Goal: Obtain resource: Obtain resource

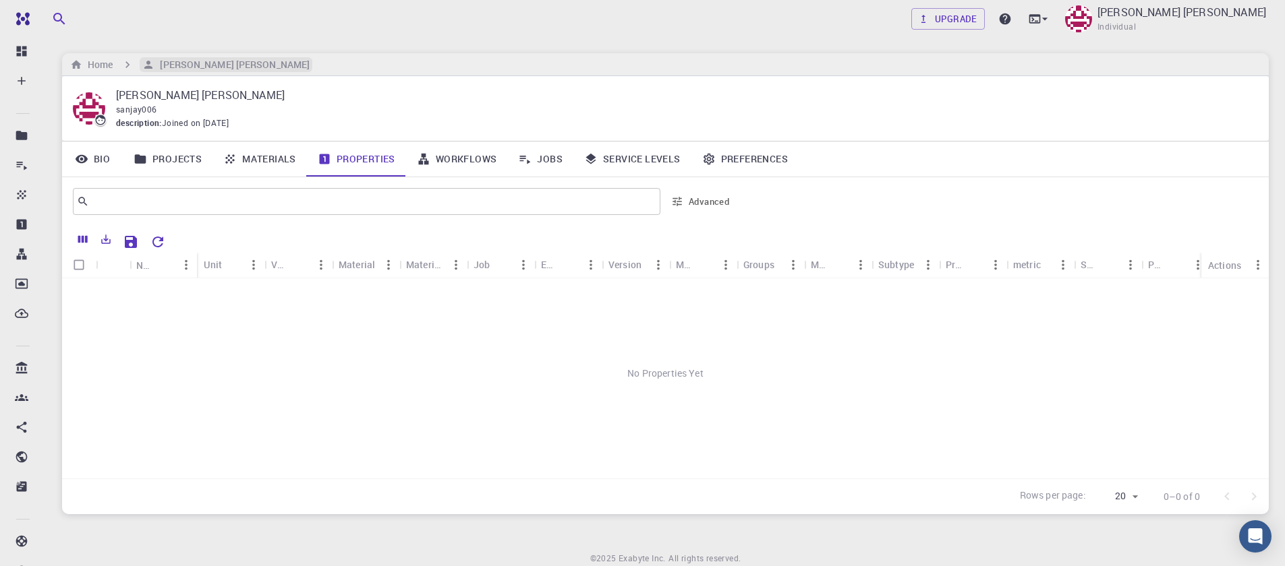
click at [161, 60] on h6 "[PERSON_NAME] [PERSON_NAME]" at bounding box center [231, 64] width 155 height 15
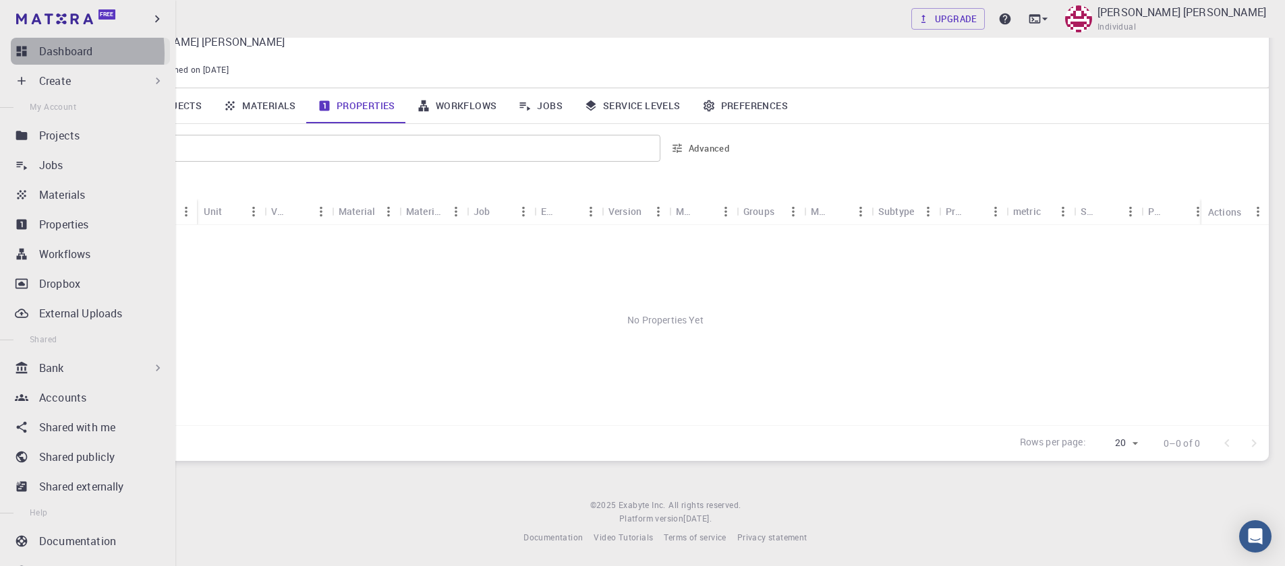
click at [31, 53] on link "Dashboard" at bounding box center [90, 51] width 159 height 27
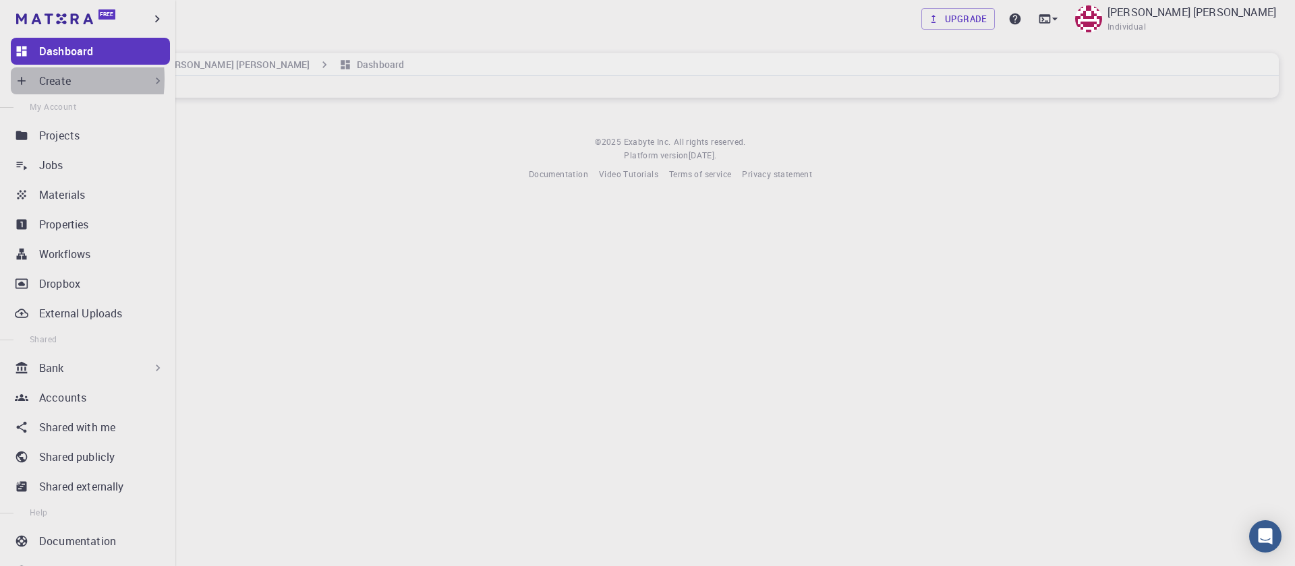
click at [16, 79] on icon at bounding box center [21, 80] width 13 height 13
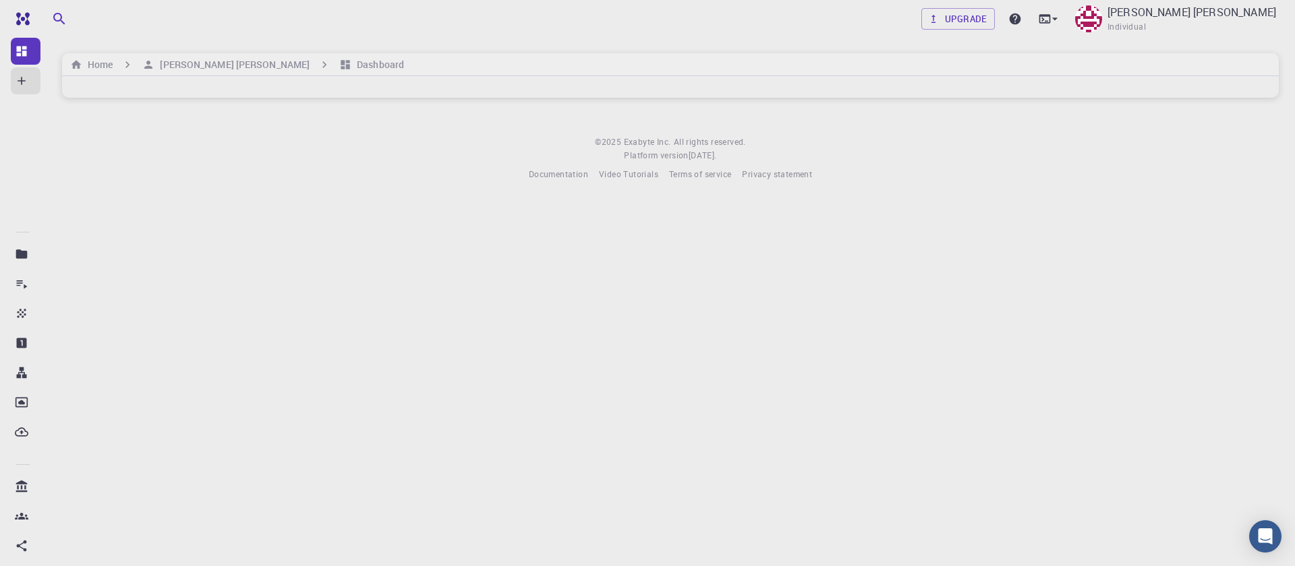
click at [288, 135] on div "Upgrade [PERSON_NAME] [PERSON_NAME] Individual Home [PERSON_NAME] [PERSON_NAME]…" at bounding box center [670, 101] width 1249 height 203
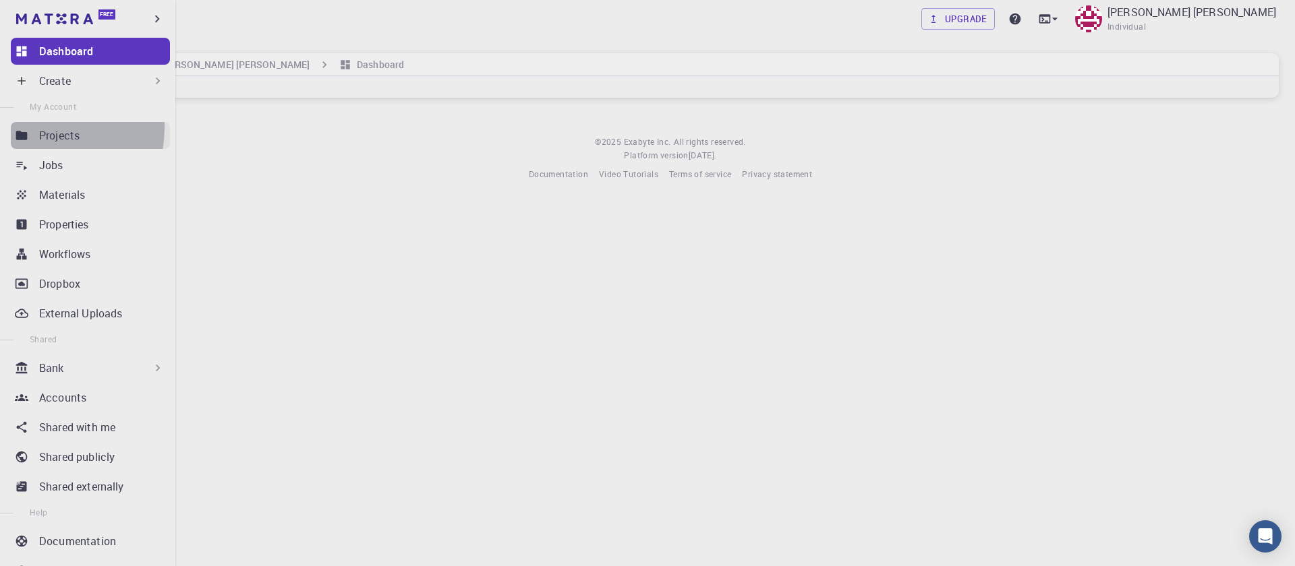
click at [18, 127] on link "Projects" at bounding box center [90, 135] width 159 height 27
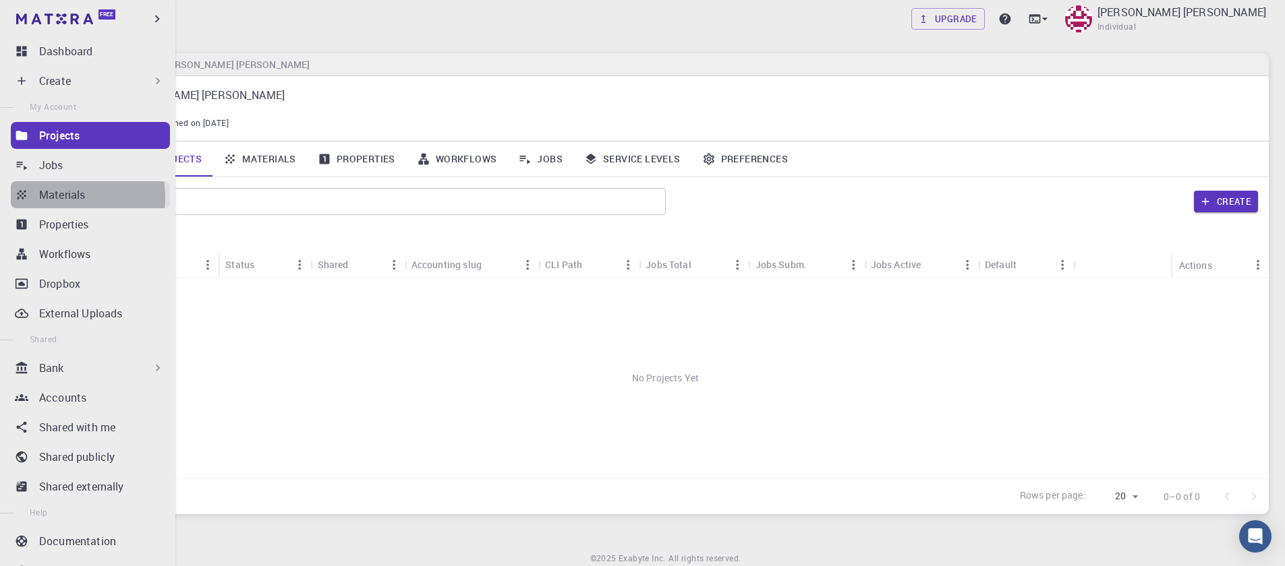
click at [56, 198] on p "Materials" at bounding box center [62, 195] width 46 height 16
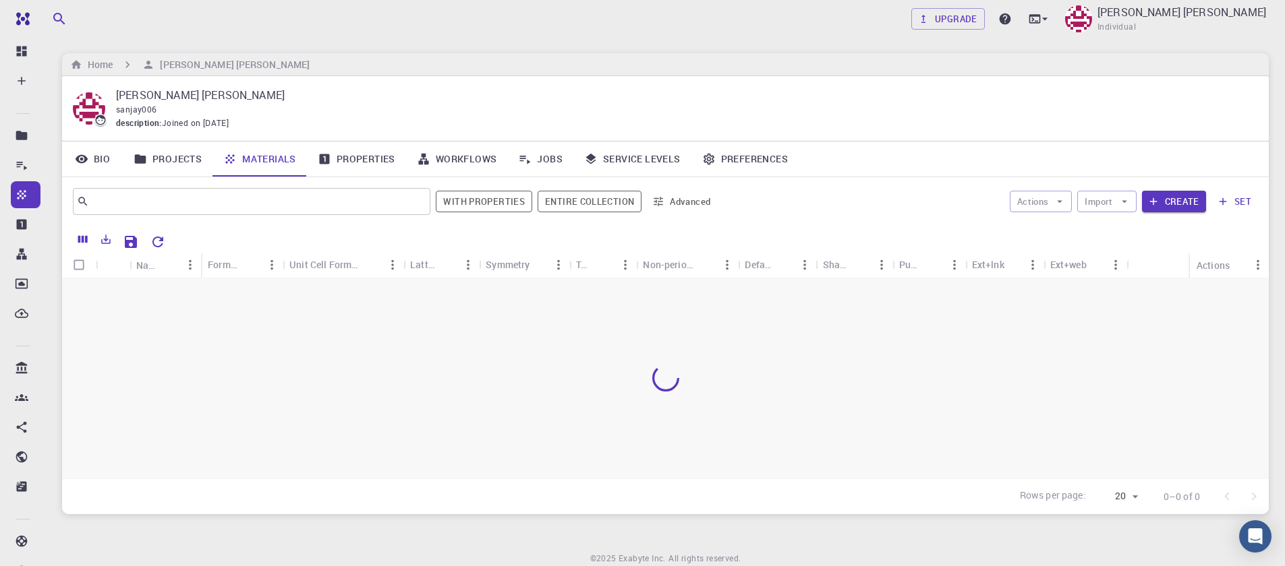
scroll to position [53, 0]
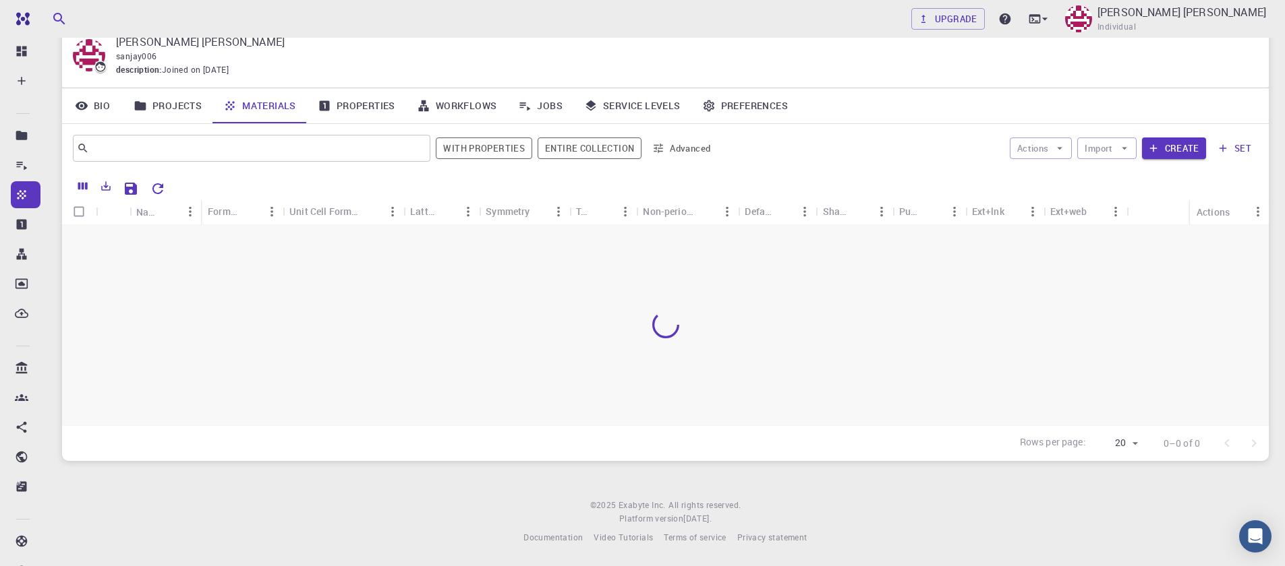
click at [169, 109] on link "Projects" at bounding box center [168, 105] width 90 height 35
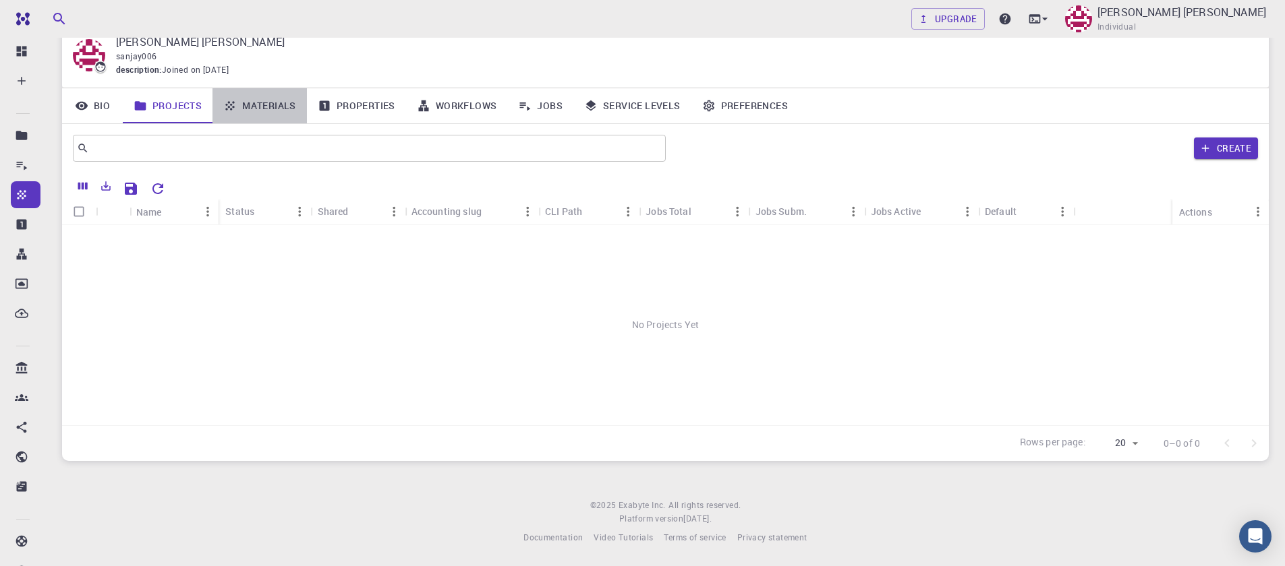
click at [262, 105] on link "Materials" at bounding box center [259, 105] width 94 height 35
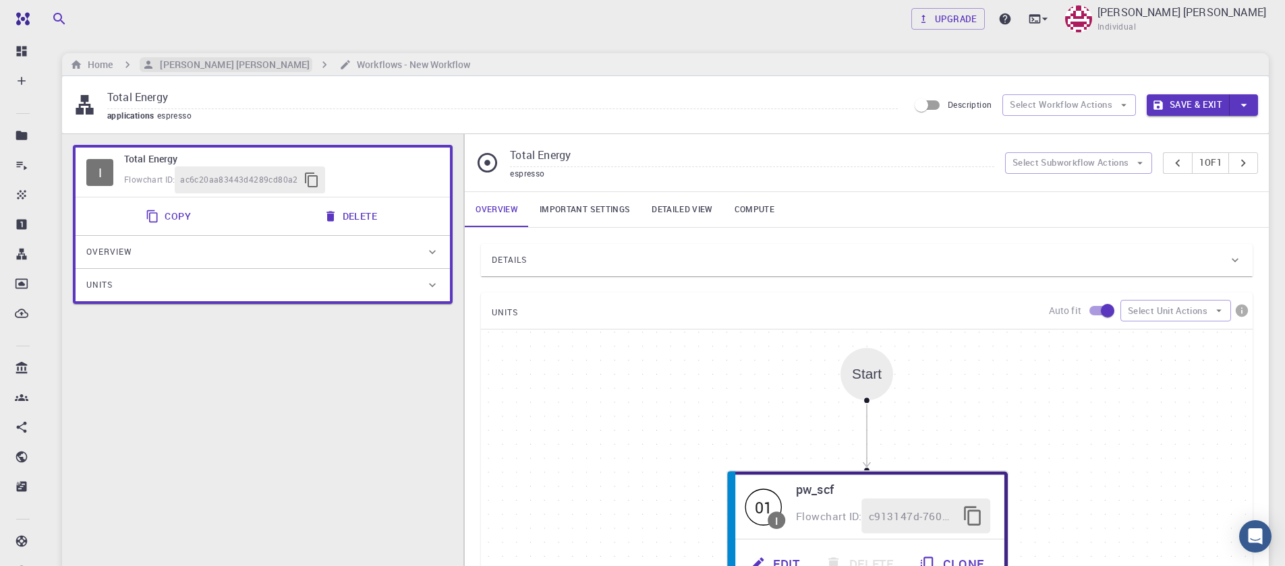
click at [163, 61] on h6 "[PERSON_NAME] [PERSON_NAME]" at bounding box center [231, 64] width 155 height 15
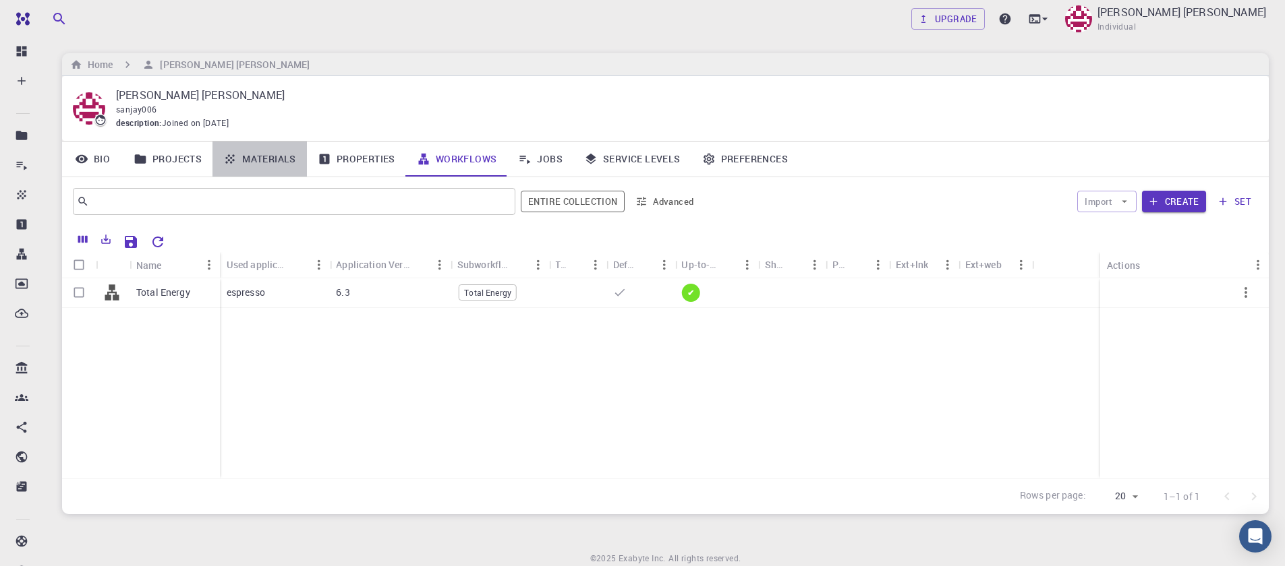
click at [277, 163] on link "Materials" at bounding box center [259, 159] width 94 height 35
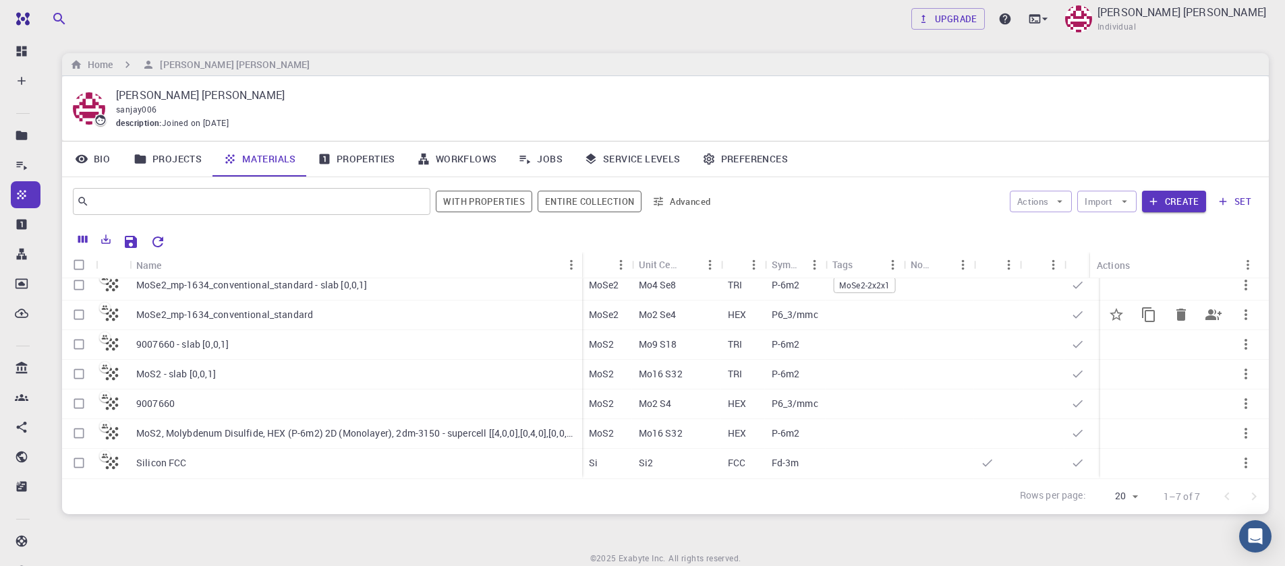
click at [80, 308] on input "Select row" at bounding box center [79, 315] width 26 height 26
checkbox input "true"
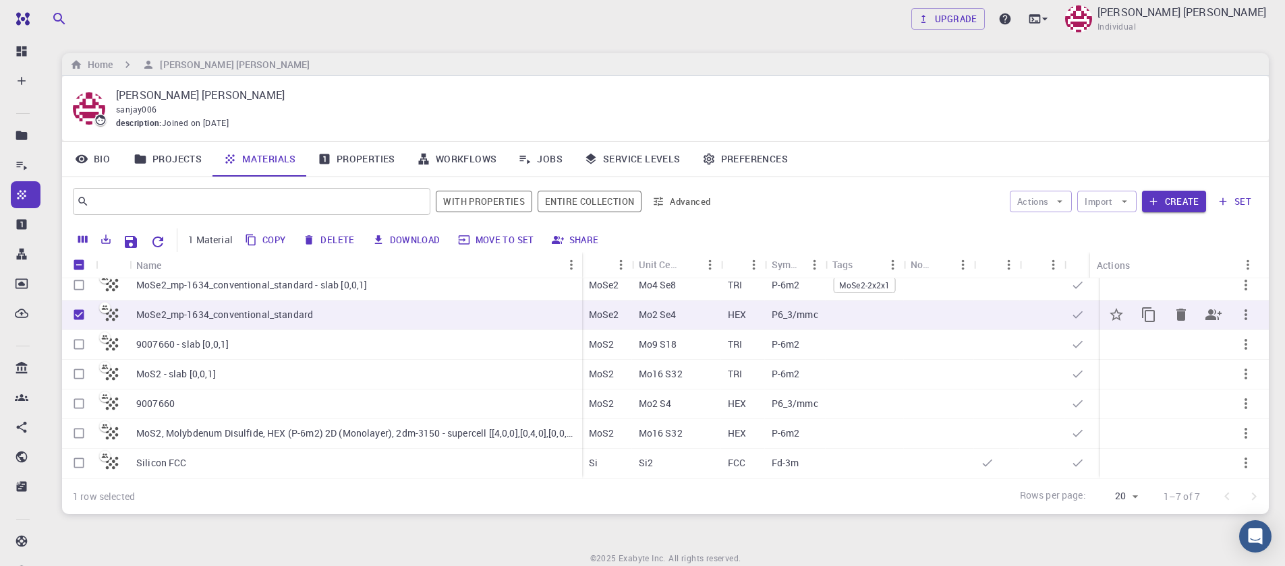
click at [181, 308] on p "MoSe2_mp-1634_conventional_standard" at bounding box center [224, 314] width 177 height 13
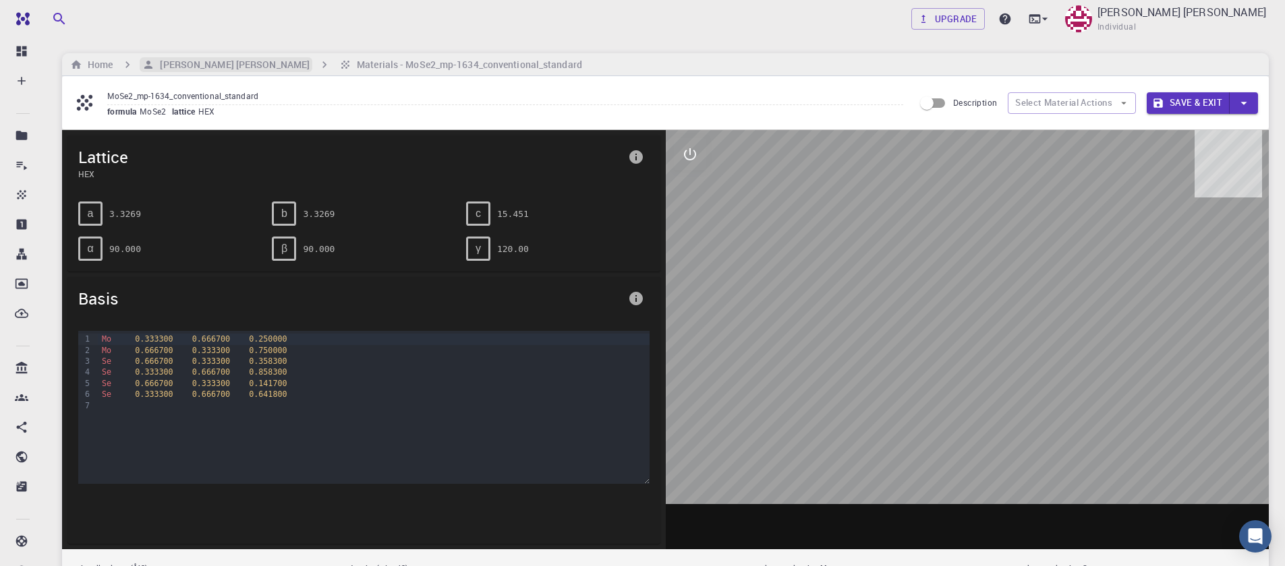
click at [228, 67] on h6 "[PERSON_NAME] [PERSON_NAME]" at bounding box center [231, 64] width 155 height 15
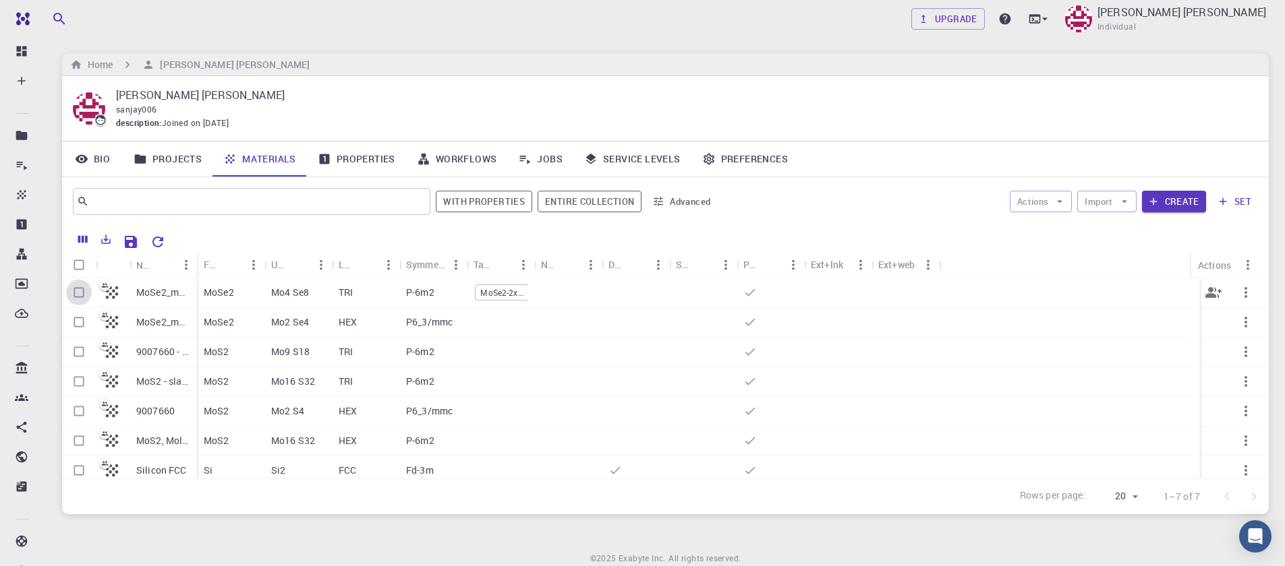
click at [84, 295] on input "Select row" at bounding box center [79, 293] width 26 height 26
checkbox input "true"
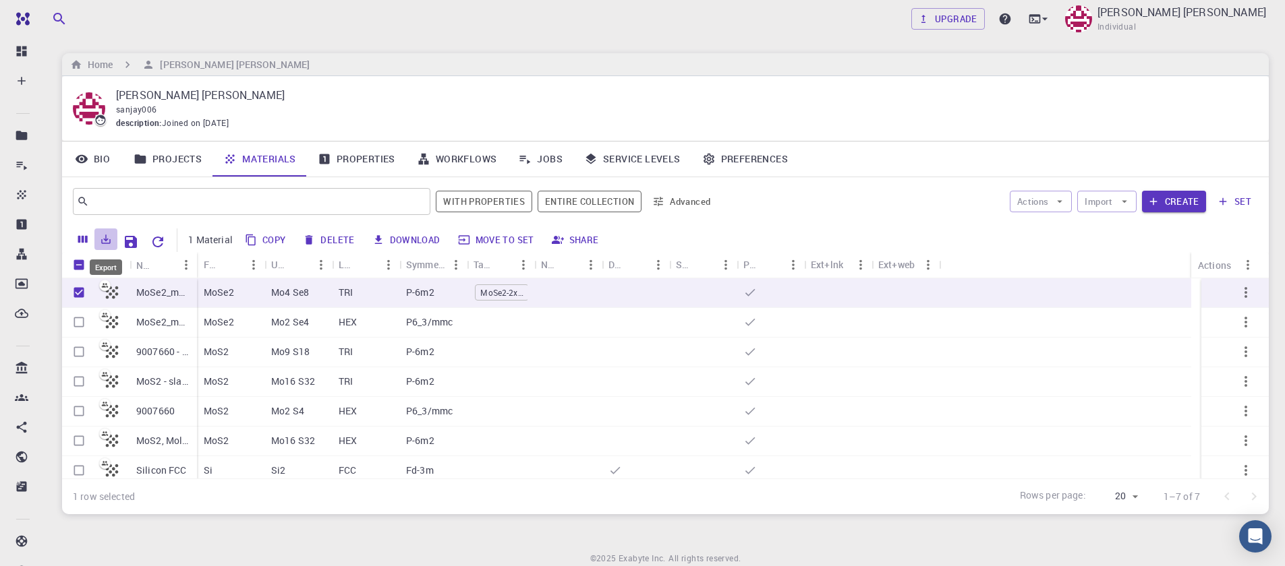
click at [110, 242] on icon "Export" at bounding box center [106, 239] width 9 height 9
click at [143, 270] on li "Download as CSV" at bounding box center [151, 268] width 115 height 24
click at [259, 291] on div "MoSe2" at bounding box center [230, 294] width 67 height 30
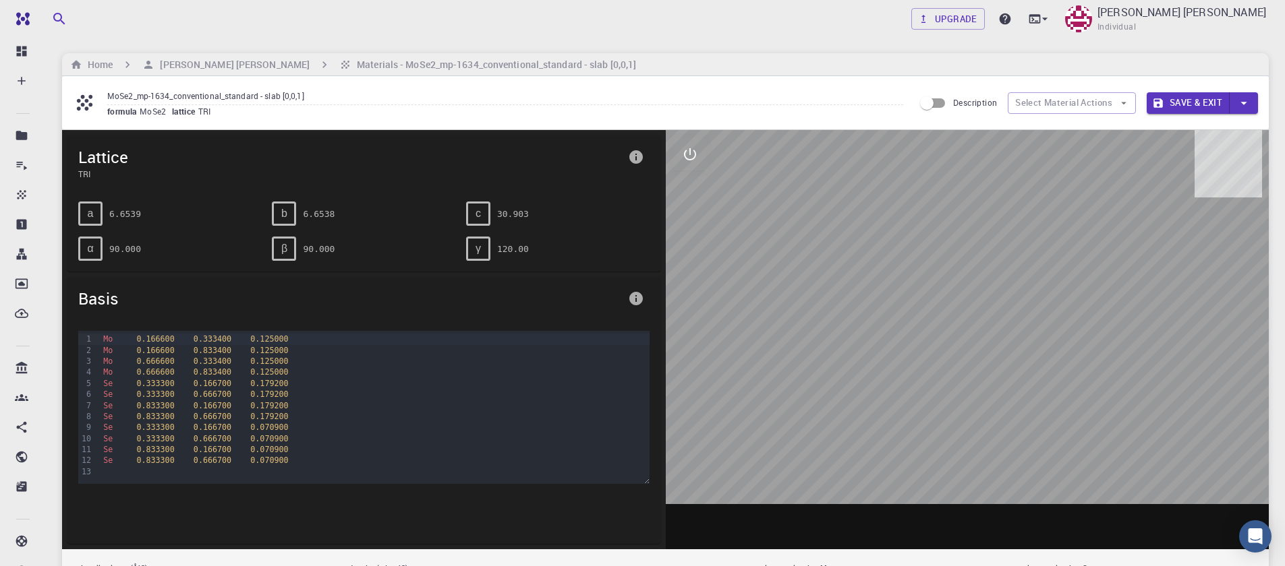
click at [84, 109] on icon at bounding box center [85, 103] width 24 height 24
click at [1235, 106] on button "button" at bounding box center [1243, 103] width 28 height 22
click at [786, 218] on div at bounding box center [642, 283] width 1285 height 566
click at [360, 71] on h6 "Materials - MoSe2_mp-1634_conventional_standard - slab [0,0,1]" at bounding box center [493, 64] width 285 height 15
click at [262, 96] on input "MoSe2_mp-1634_conventional_standard - slab [0,0,1]" at bounding box center [505, 96] width 796 height 18
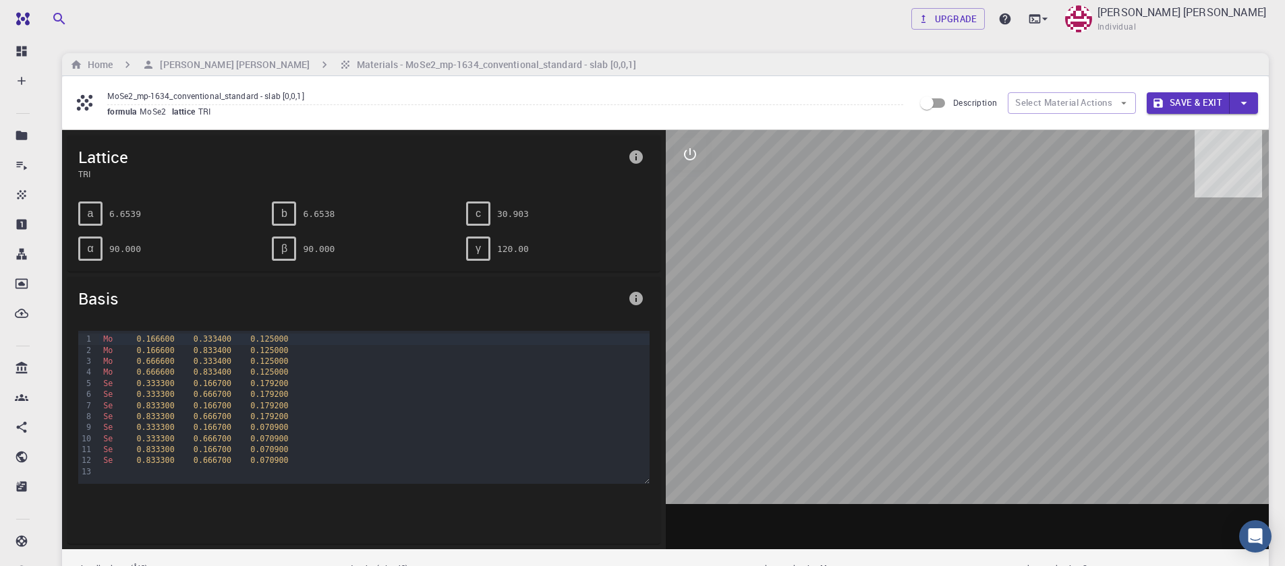
click at [113, 98] on input "MoSe2_mp-1634_conventional_standard - slab [0,0,1]" at bounding box center [505, 96] width 796 height 18
click at [134, 115] on span "formula" at bounding box center [123, 111] width 32 height 11
click at [90, 103] on icon at bounding box center [85, 103] width 24 height 24
click at [1124, 107] on icon "button" at bounding box center [1123, 103] width 12 height 12
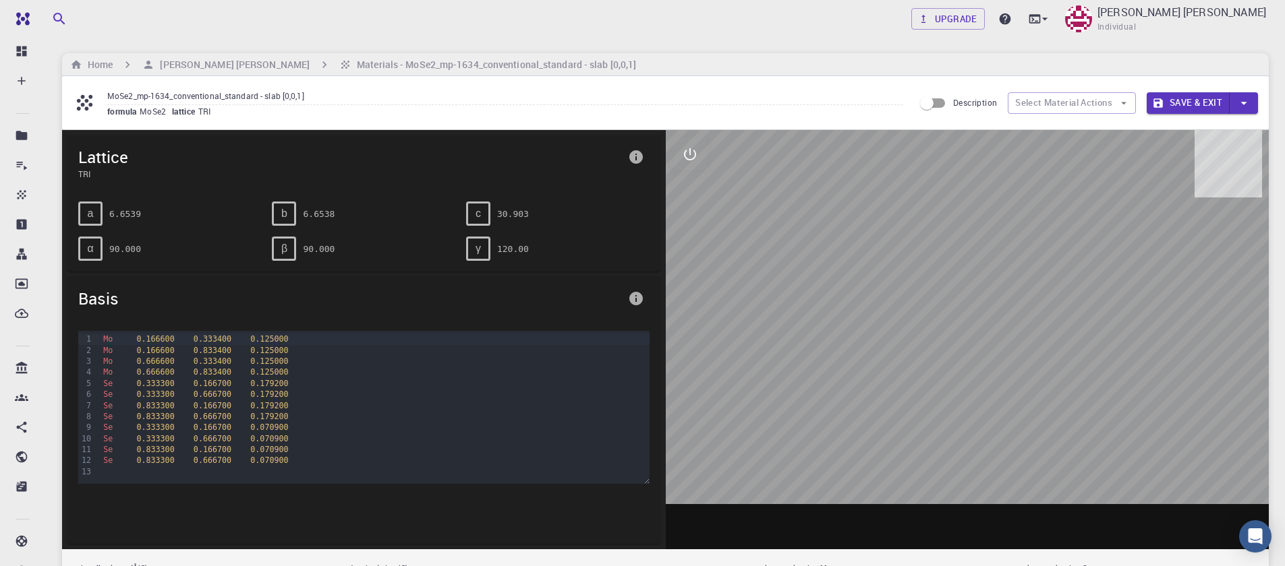
click at [1179, 99] on button "Save & Exit" at bounding box center [1187, 103] width 83 height 22
click at [1207, 107] on button "Save & Exit" at bounding box center [1187, 103] width 83 height 22
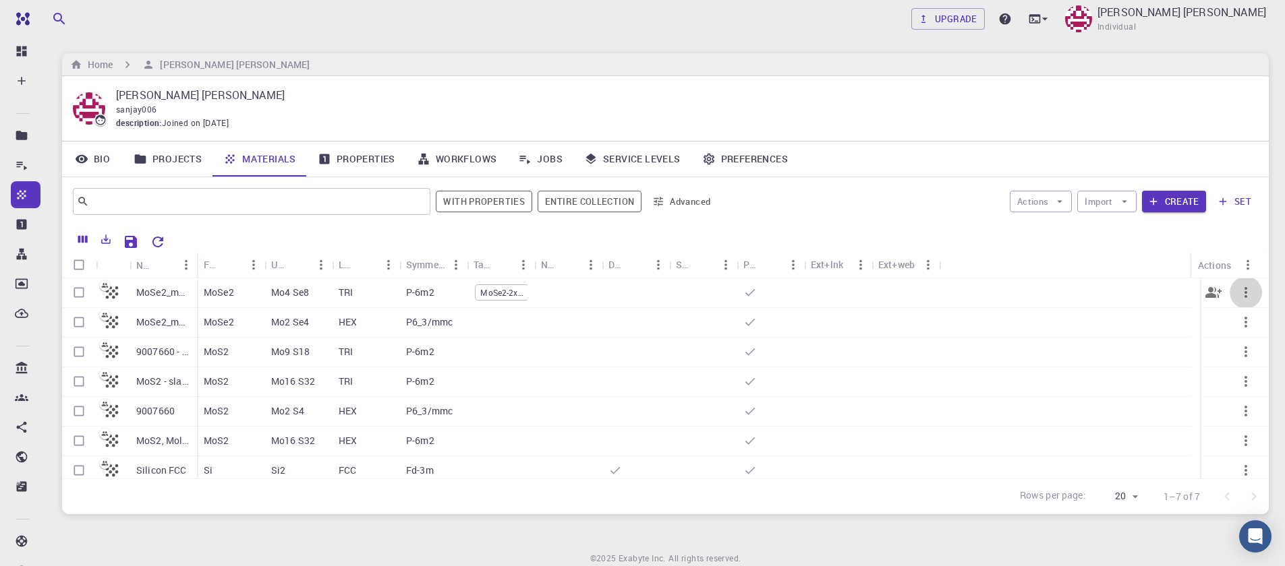
click at [1237, 292] on icon "button" at bounding box center [1245, 293] width 16 height 16
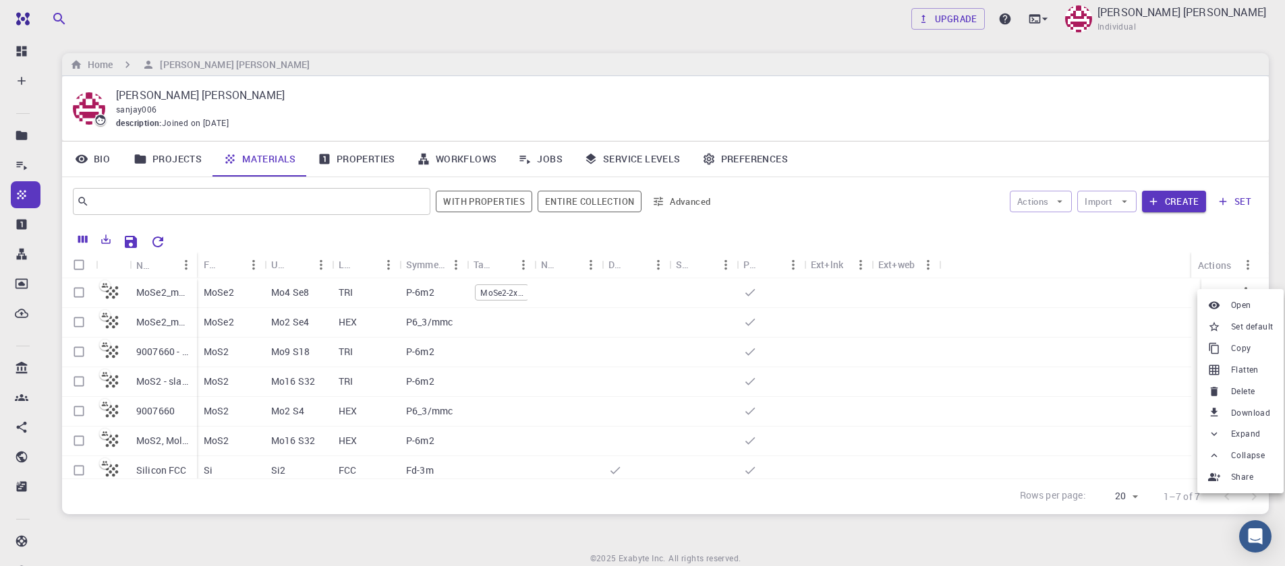
click at [1261, 413] on span "Download" at bounding box center [1250, 413] width 39 height 13
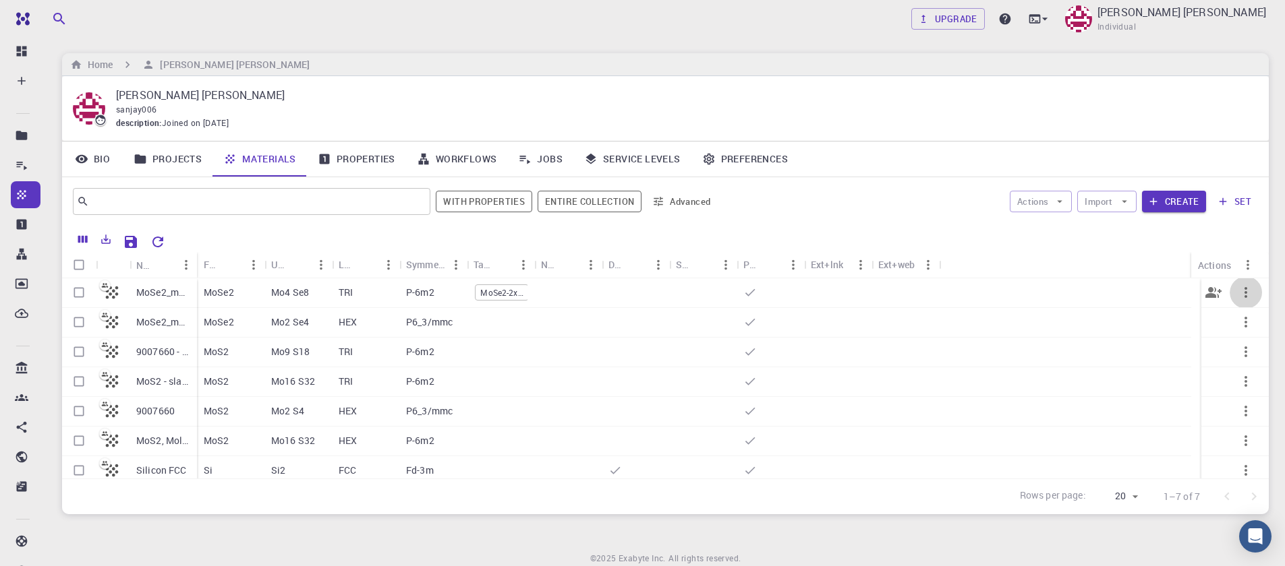
click at [1237, 292] on icon "button" at bounding box center [1245, 293] width 16 height 16
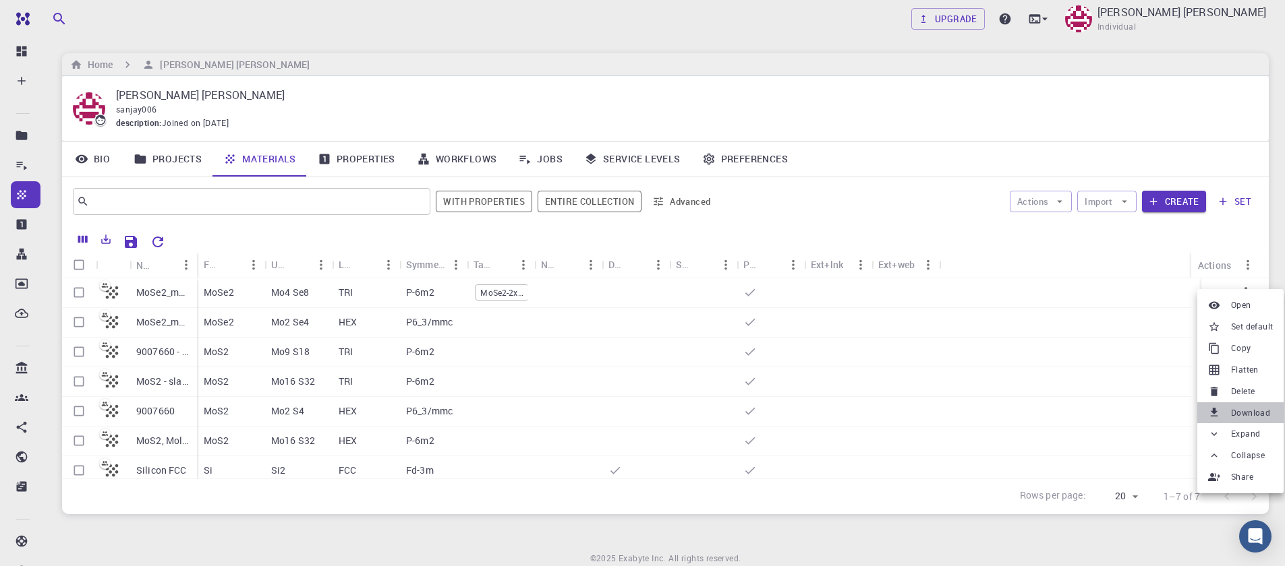
click at [1252, 416] on span "Download" at bounding box center [1250, 413] width 39 height 13
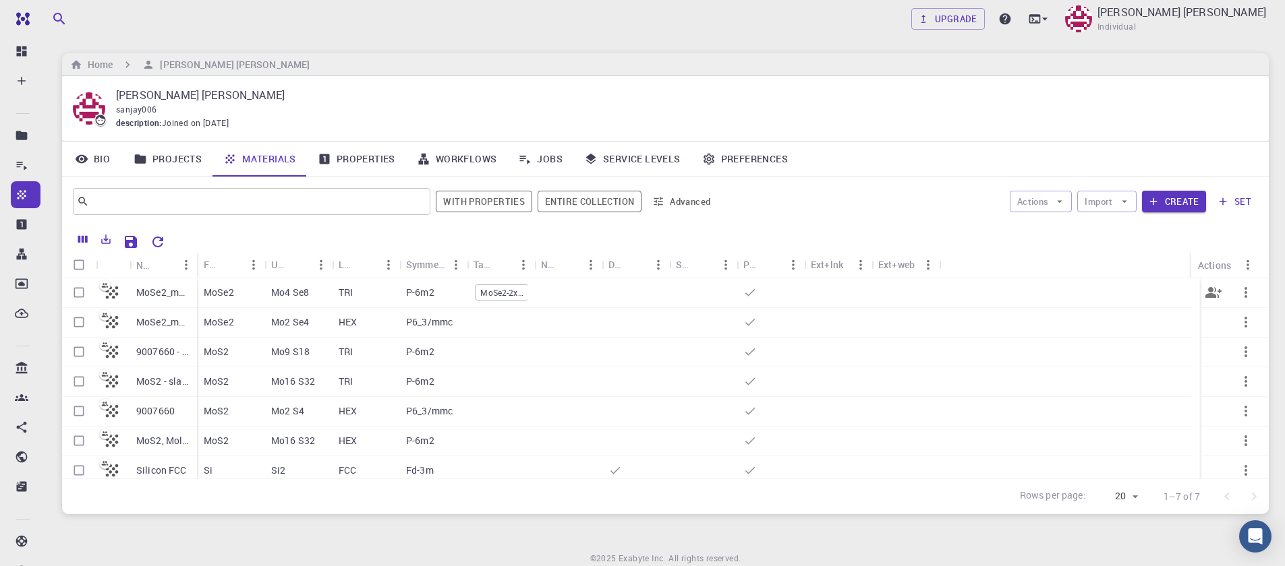
click at [442, 293] on div "P-6m2" at bounding box center [432, 294] width 67 height 30
click at [1237, 297] on icon "button" at bounding box center [1245, 293] width 16 height 16
click at [1244, 417] on span "Download" at bounding box center [1250, 417] width 39 height 13
click at [1192, 204] on button "Create" at bounding box center [1174, 202] width 64 height 22
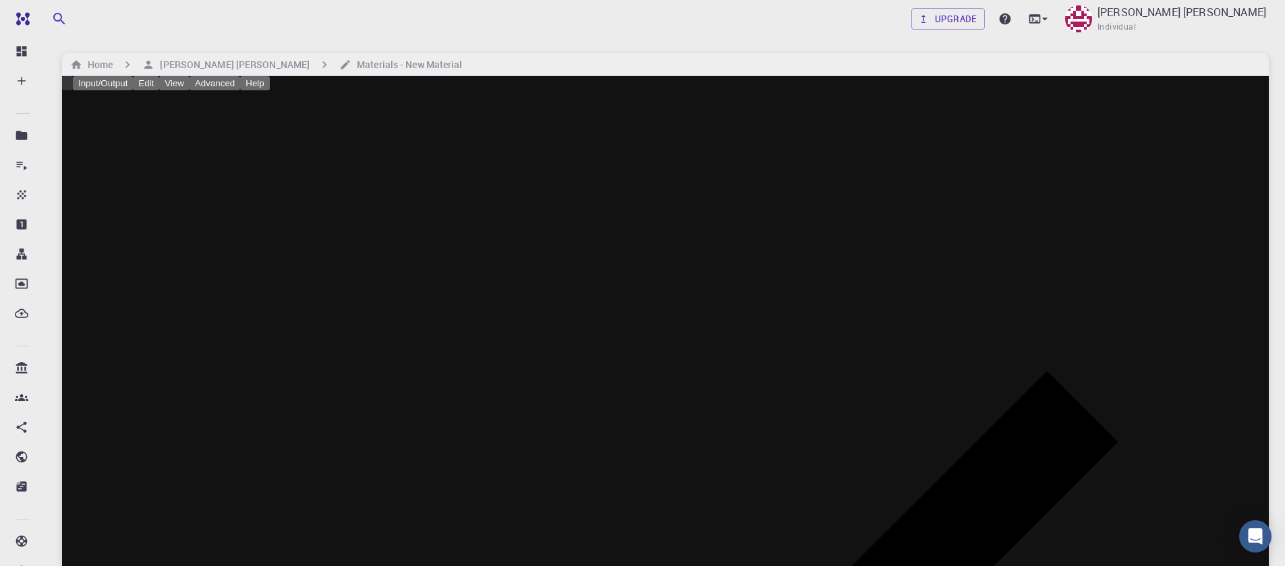
click at [121, 86] on button "Input/Output" at bounding box center [103, 83] width 60 height 14
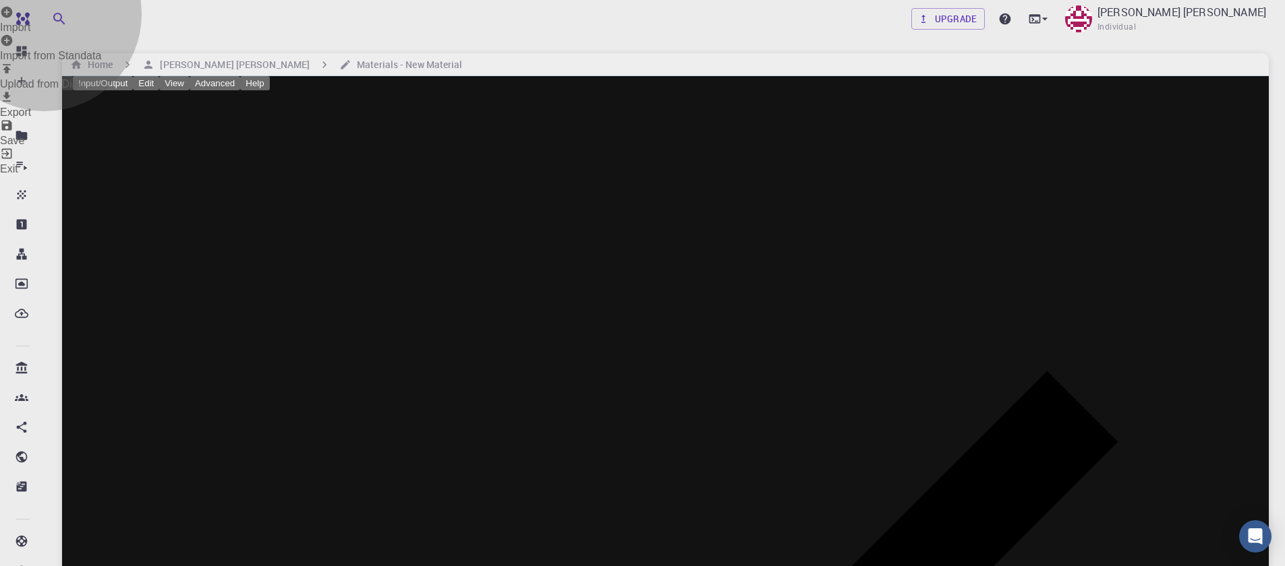
click at [146, 34] on li "Import" at bounding box center [642, 19] width 1285 height 28
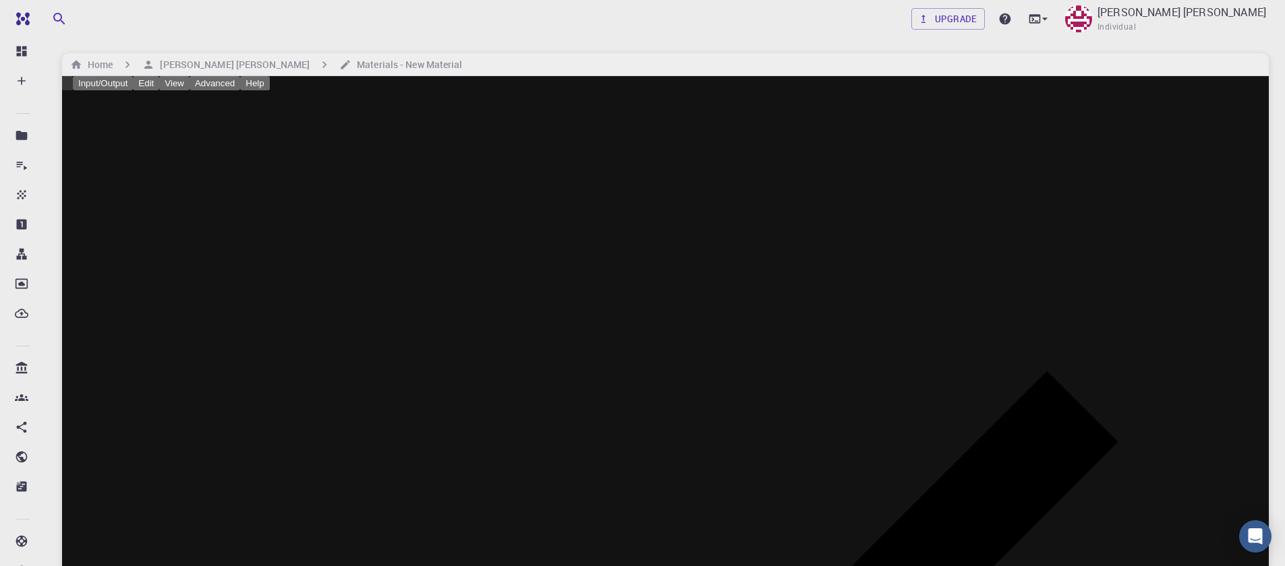
checkbox input "true"
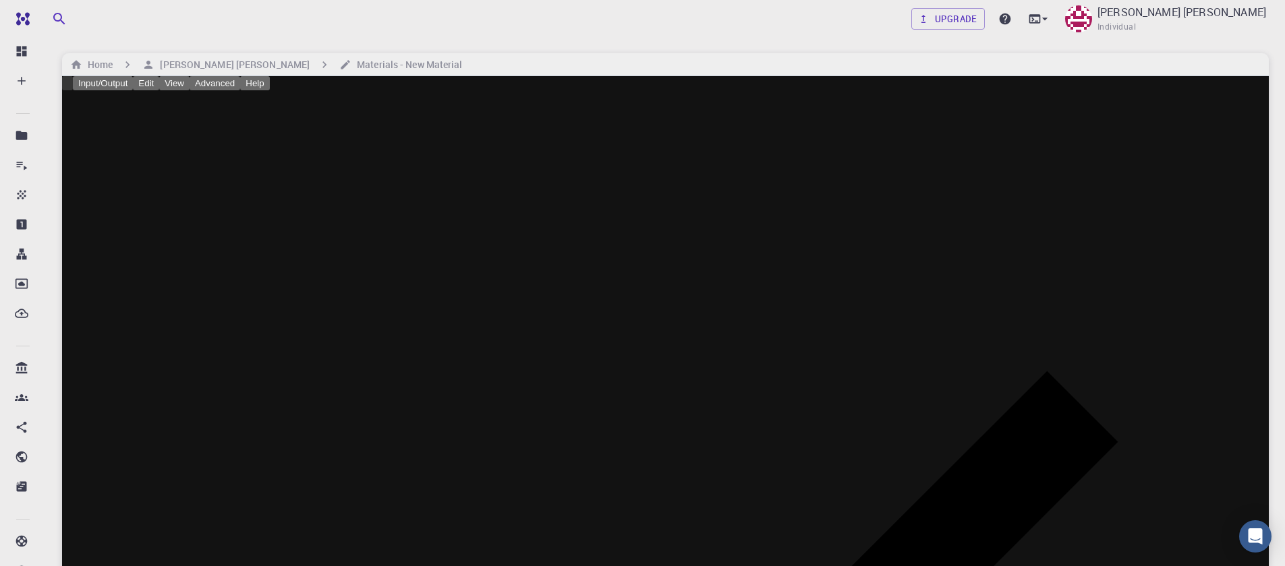
type input "TRI"
type input "6.6539"
type input "6.653834786797761"
type input "30.9028"
type input "90"
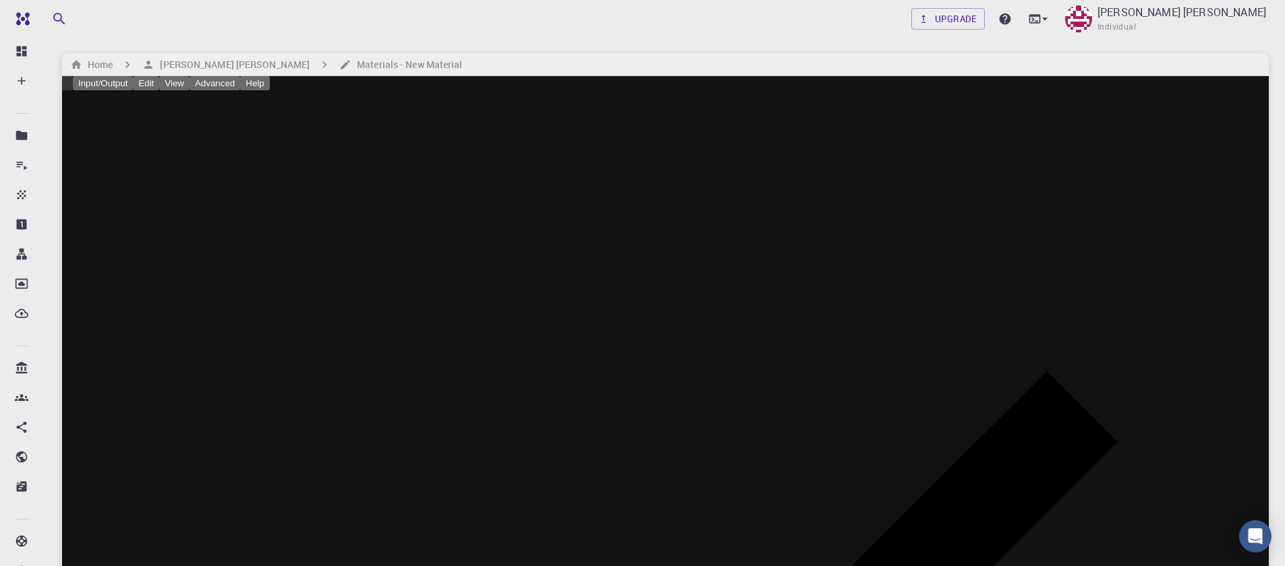
type input "90"
type input "119.99982705657094"
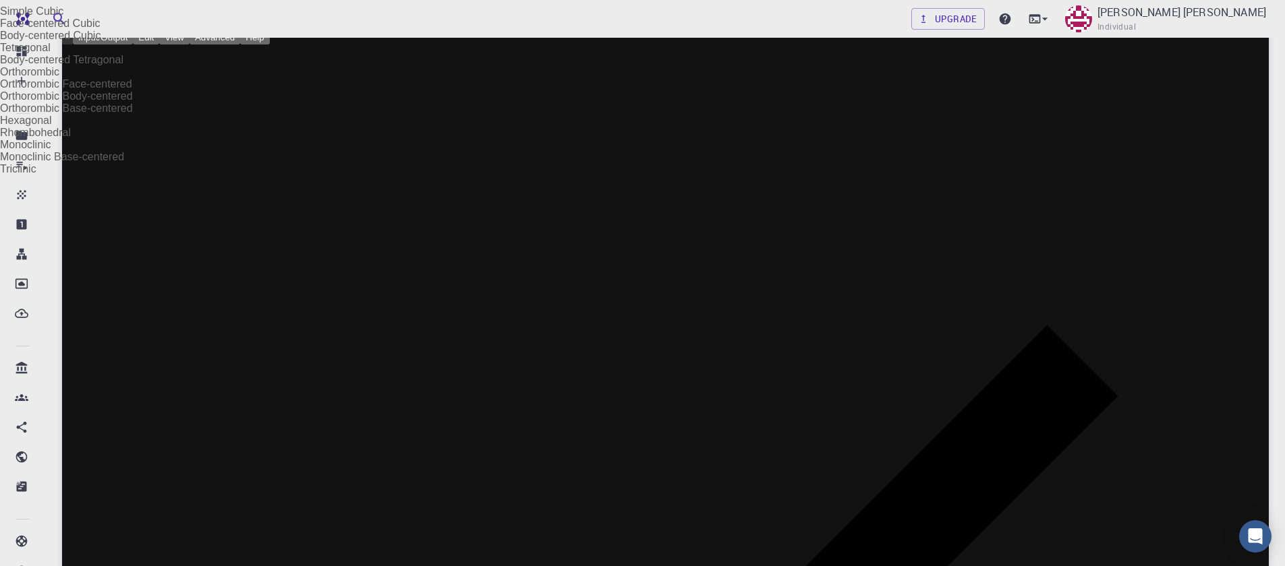
scroll to position [81, 0]
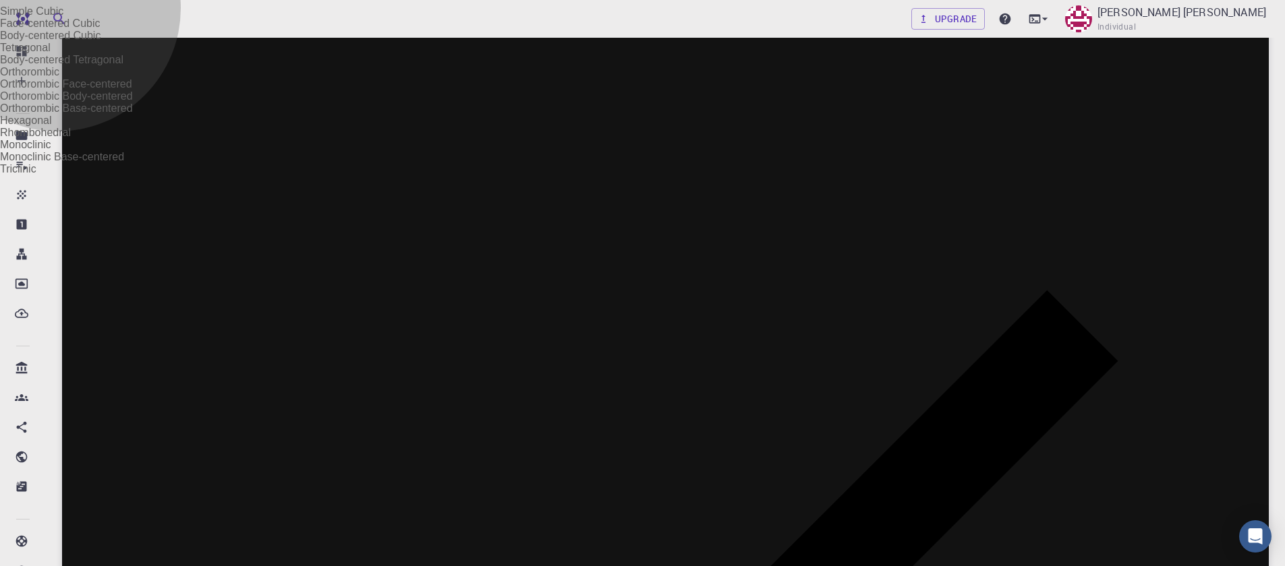
click at [471, 127] on li "Hexagonal" at bounding box center [642, 121] width 1285 height 12
type input "HEX"
type input "6.6539"
type input "120"
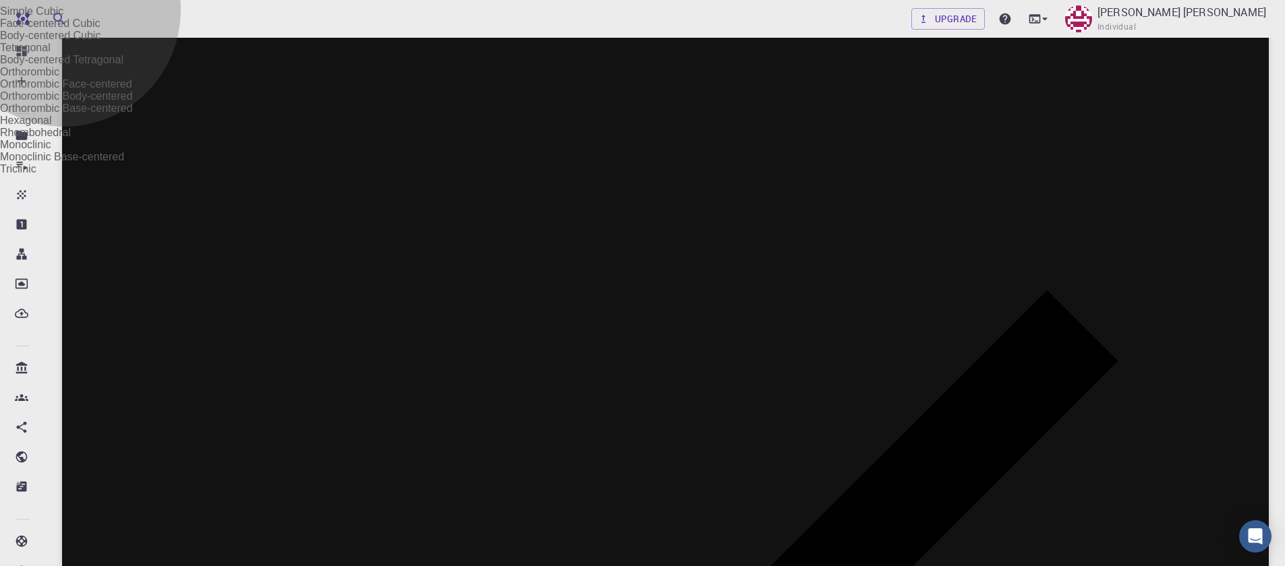
click at [478, 175] on li "Triclinic" at bounding box center [642, 169] width 1285 height 12
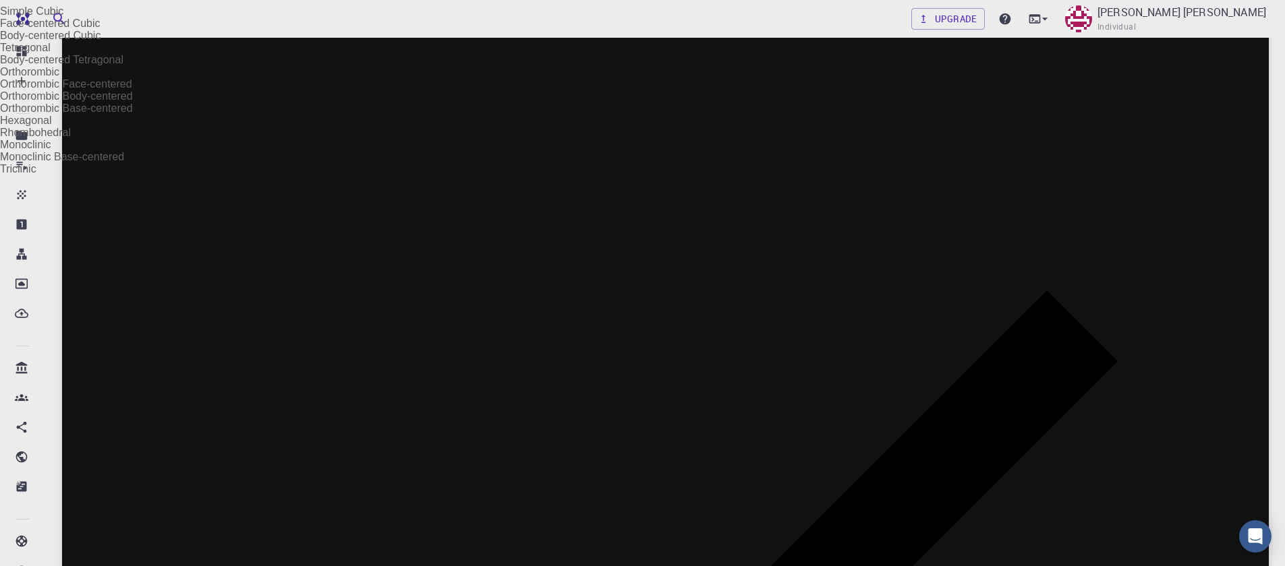
click at [498, 127] on li "Hexagonal" at bounding box center [642, 121] width 1285 height 12
type input "HEX"
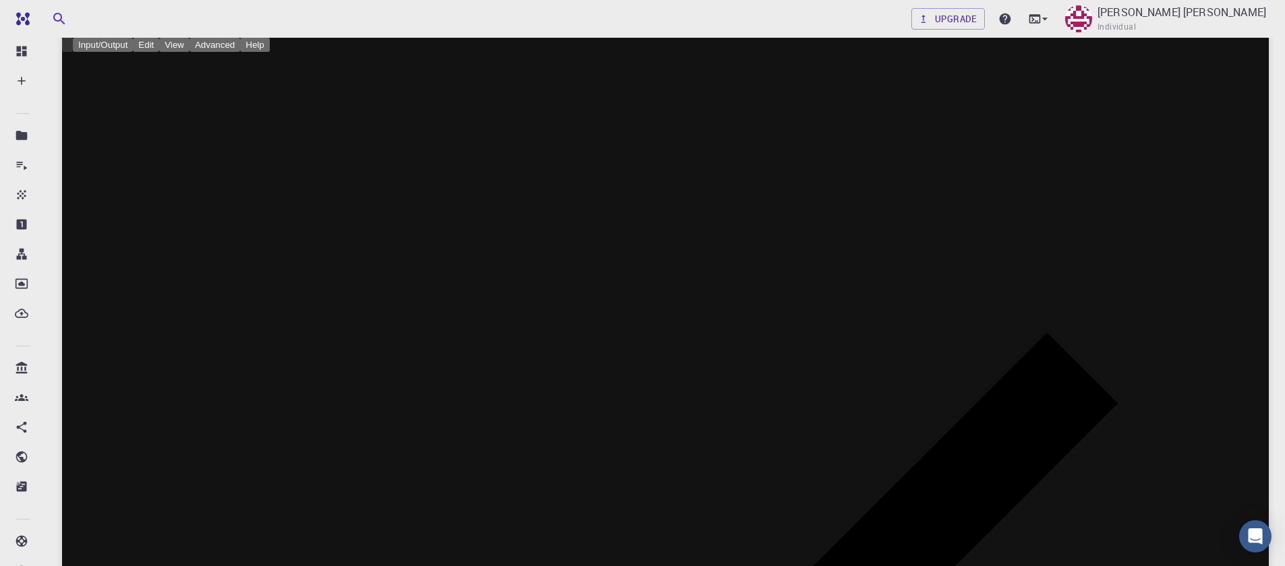
scroll to position [0, 0]
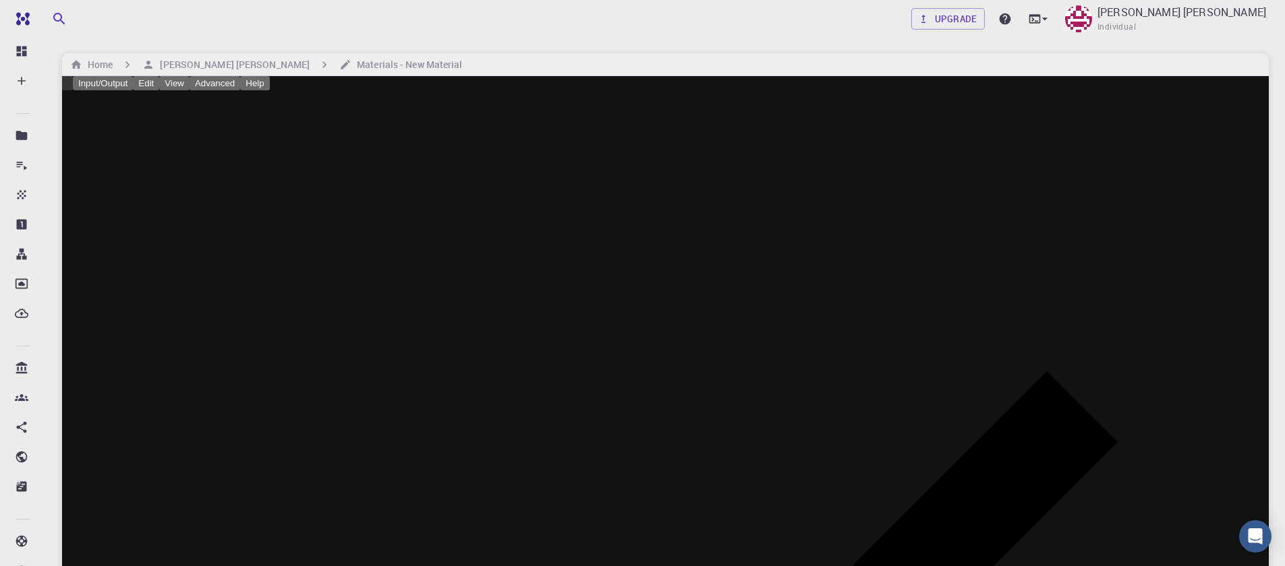
click at [131, 90] on button "Input/Output" at bounding box center [103, 83] width 60 height 14
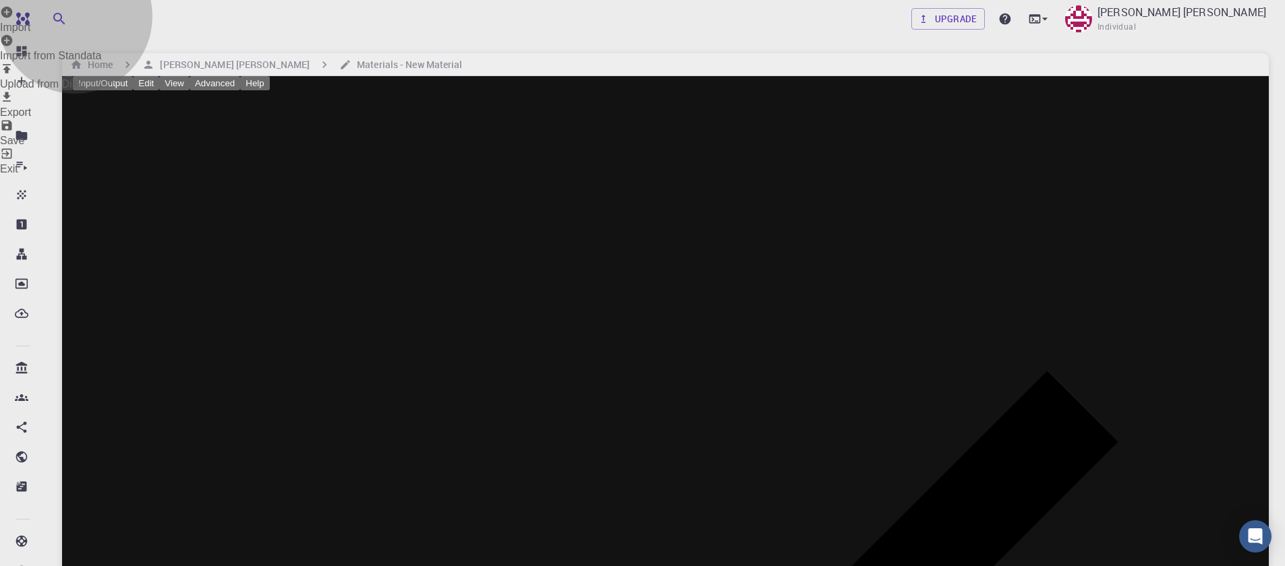
click at [176, 119] on li "Export" at bounding box center [642, 104] width 1285 height 28
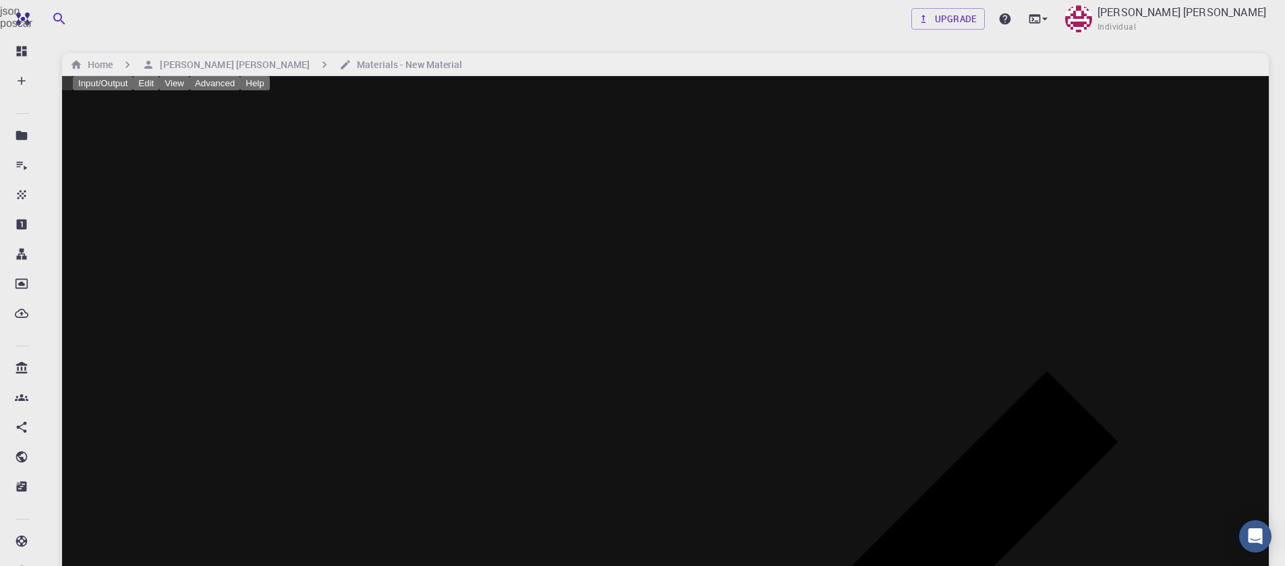
click at [511, 291] on div at bounding box center [642, 283] width 1285 height 566
click at [502, 30] on li "poscar" at bounding box center [642, 24] width 1285 height 12
type input "poscar"
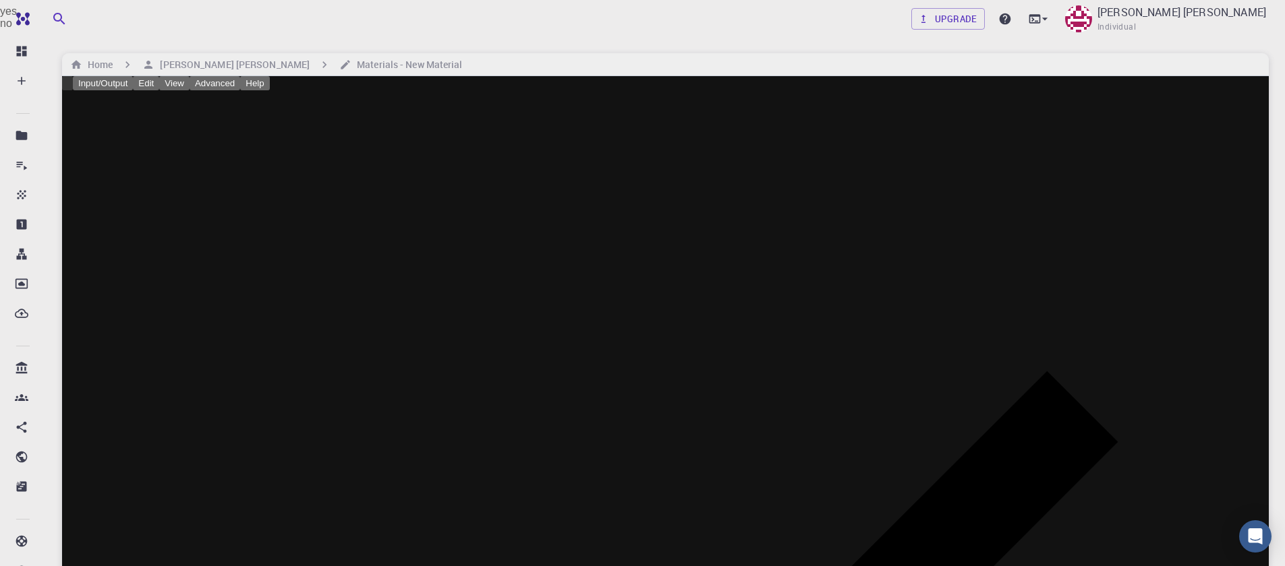
click at [694, 18] on li "yes" at bounding box center [642, 11] width 1285 height 12
type input "yes"
